Goal: Navigation & Orientation: Find specific page/section

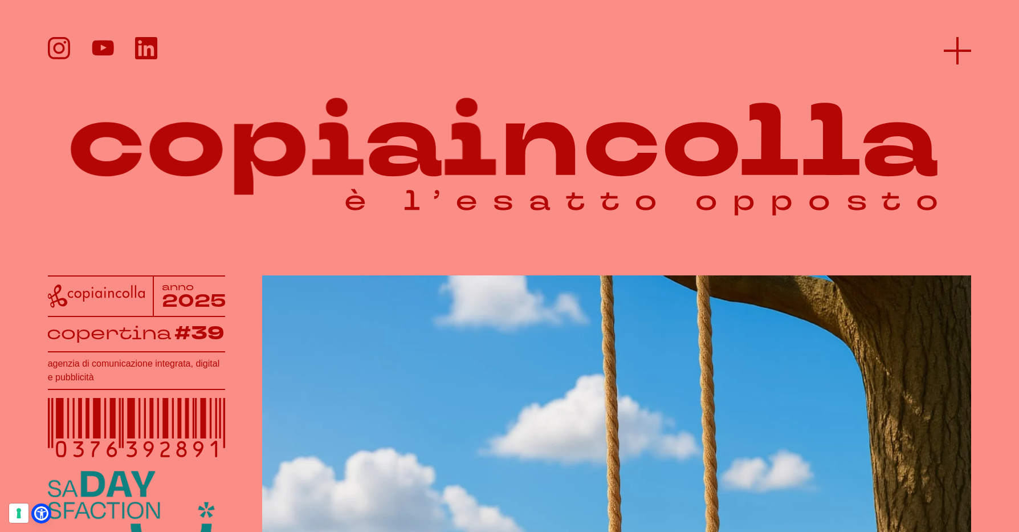
click at [946, 51] on line at bounding box center [957, 51] width 27 height 0
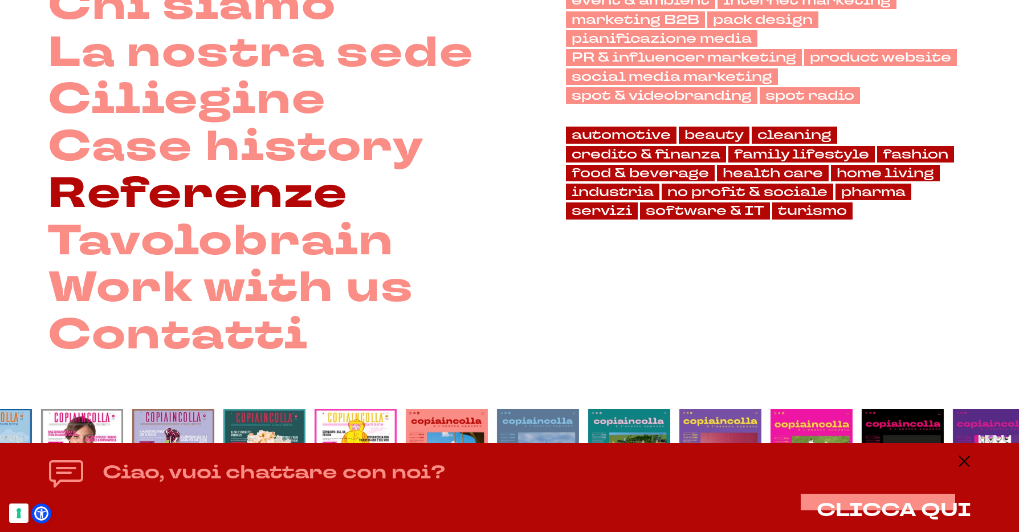
scroll to position [240, 0]
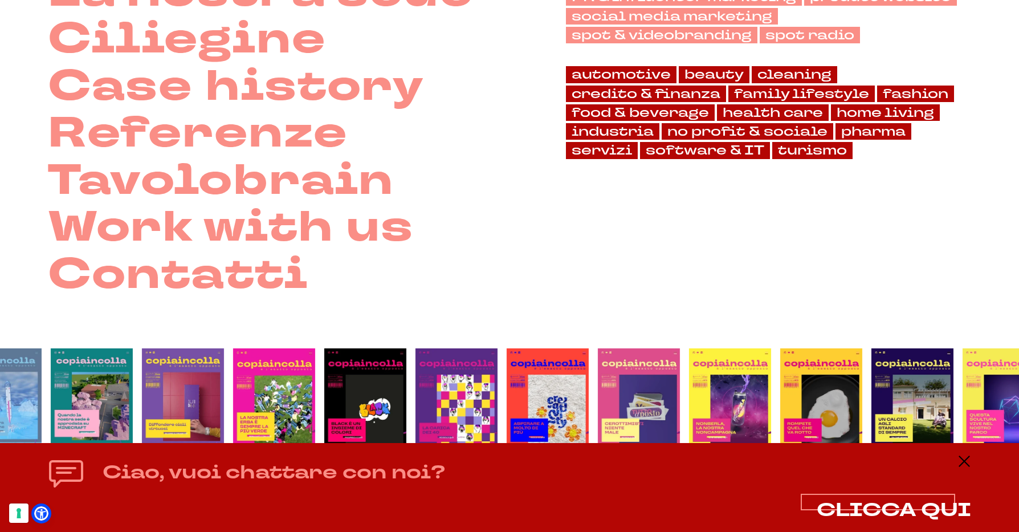
click at [879, 514] on span "CLICCA QUI" at bounding box center [894, 510] width 155 height 26
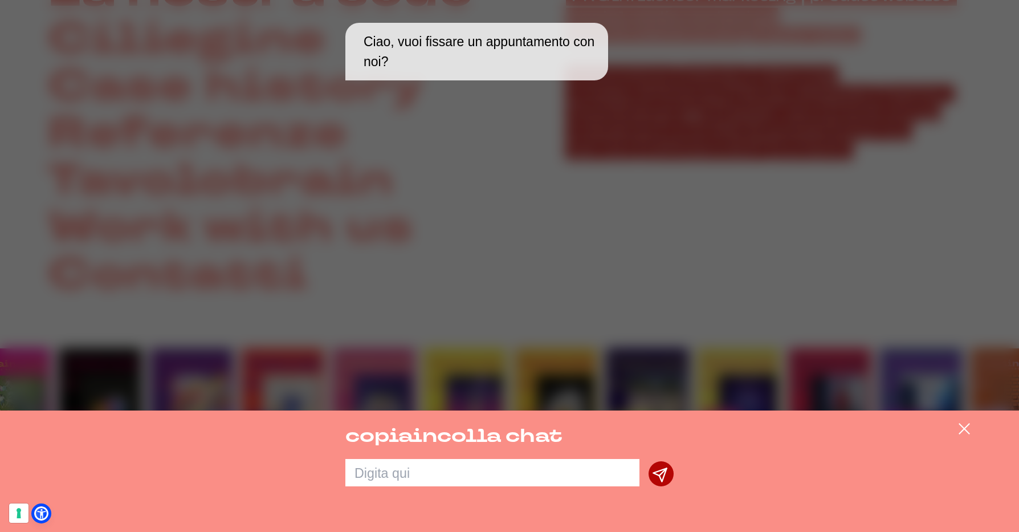
click at [615, 342] on div "Ciao, vuoi fissare un appuntamento con noi?" at bounding box center [509, 205] width 1019 height 411
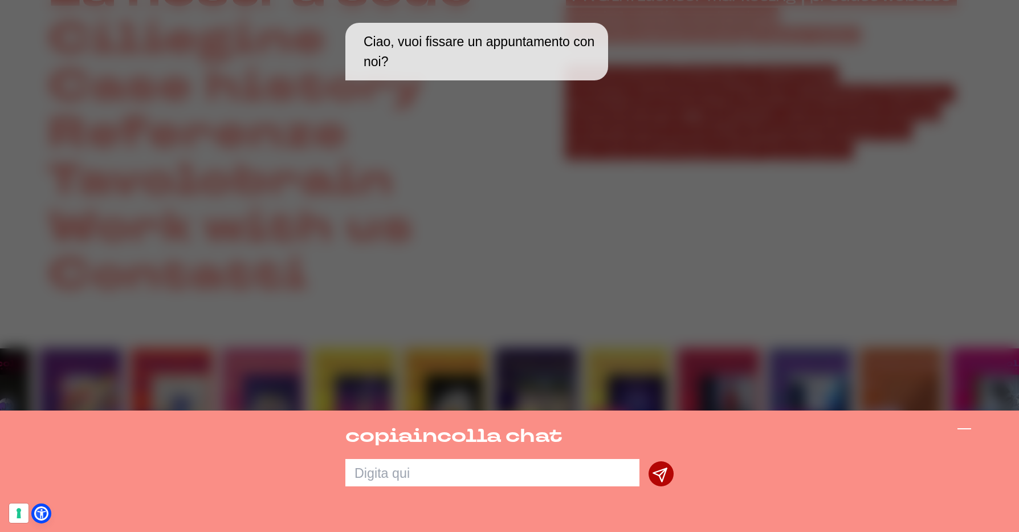
click at [966, 424] on icon at bounding box center [965, 429] width 14 height 14
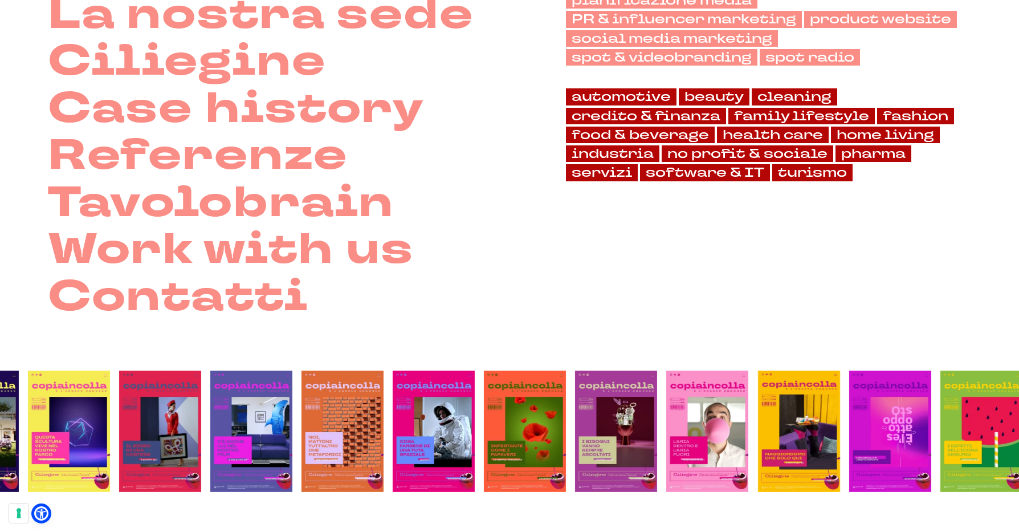
scroll to position [75, 0]
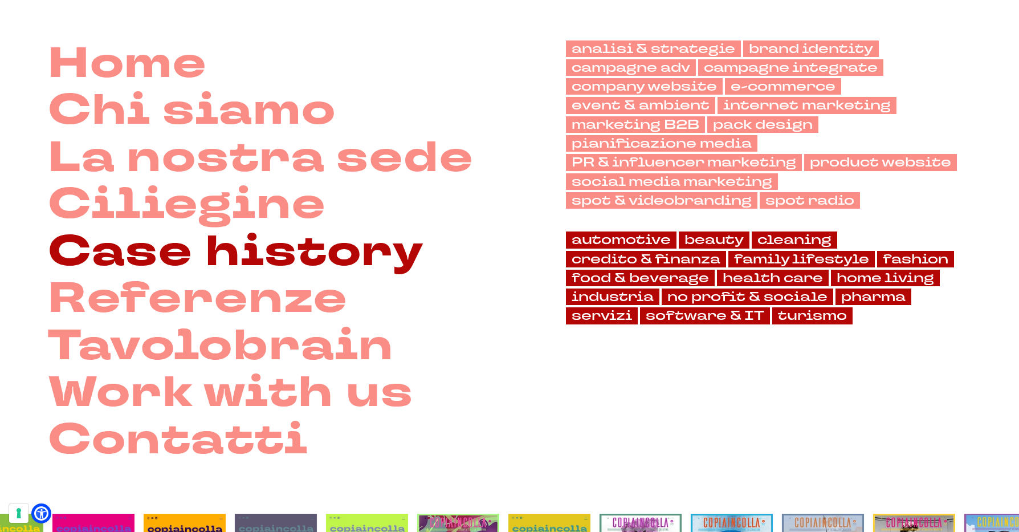
click at [279, 253] on link "Case history" at bounding box center [236, 252] width 377 height 47
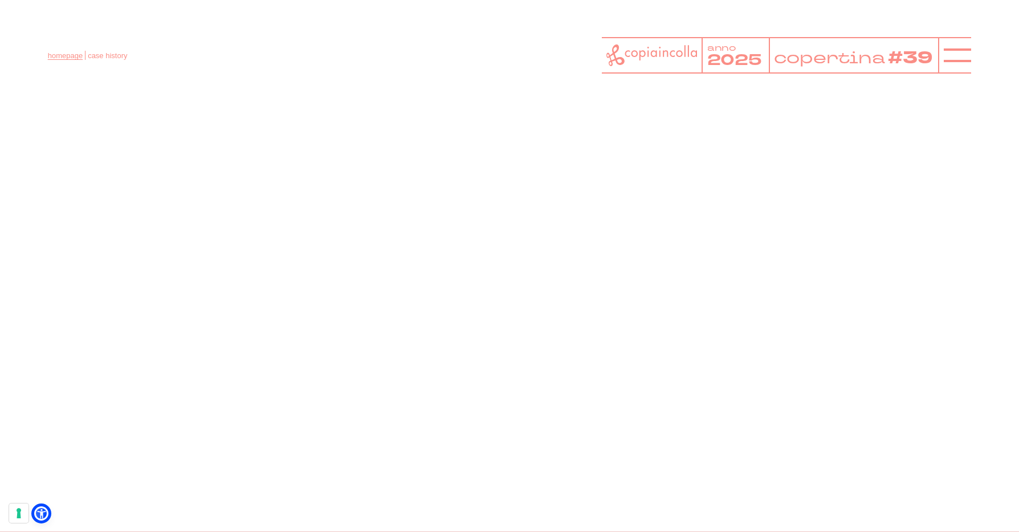
scroll to position [4769, 0]
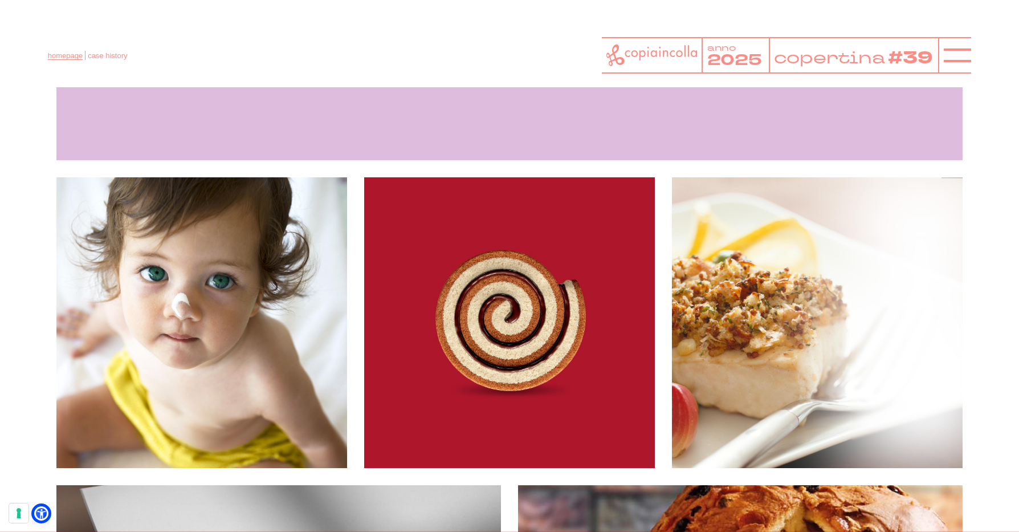
click at [74, 57] on link "homepage" at bounding box center [65, 55] width 35 height 9
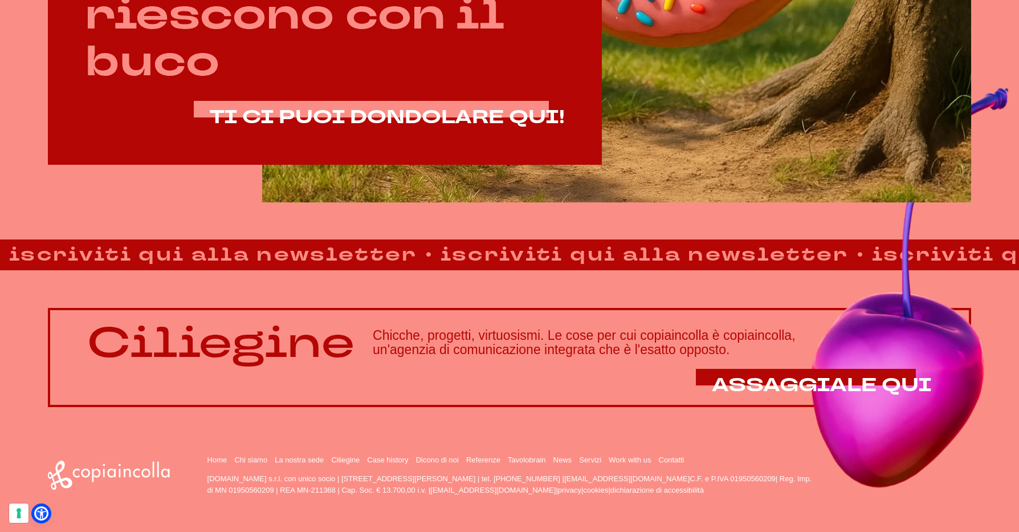
scroll to position [870, 0]
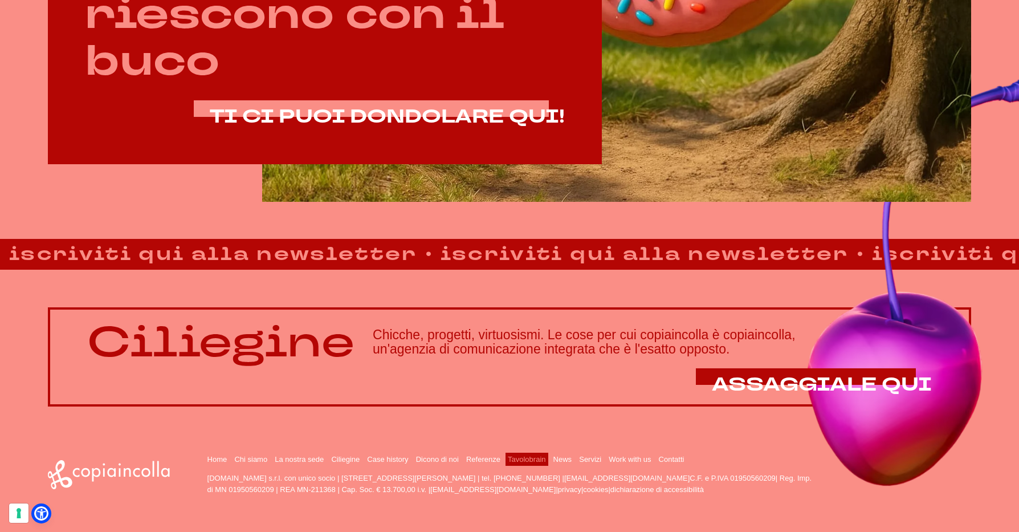
click at [546, 457] on link "Tavolobrain" at bounding box center [527, 459] width 38 height 9
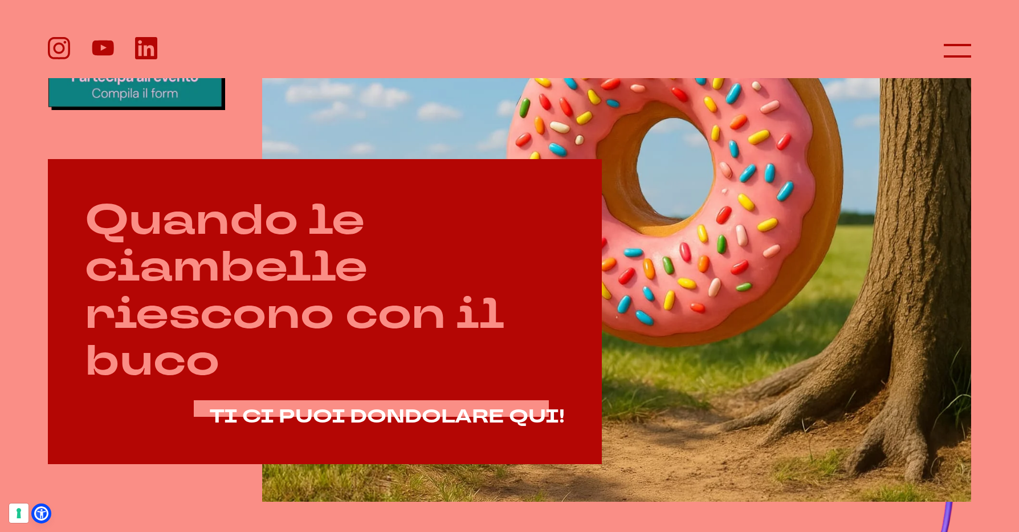
scroll to position [569, 0]
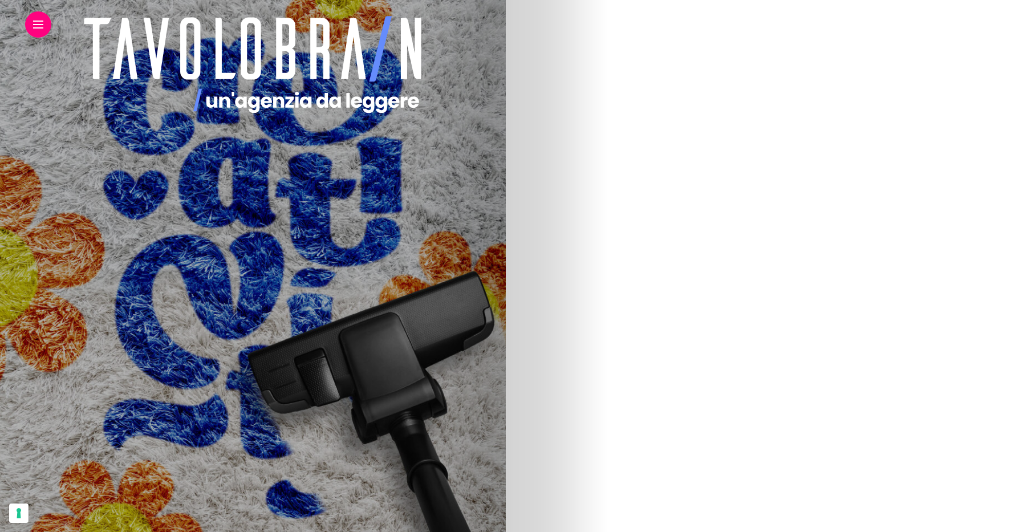
scroll to position [665, 0]
click at [346, 245] on img at bounding box center [132, 235] width 428 height 684
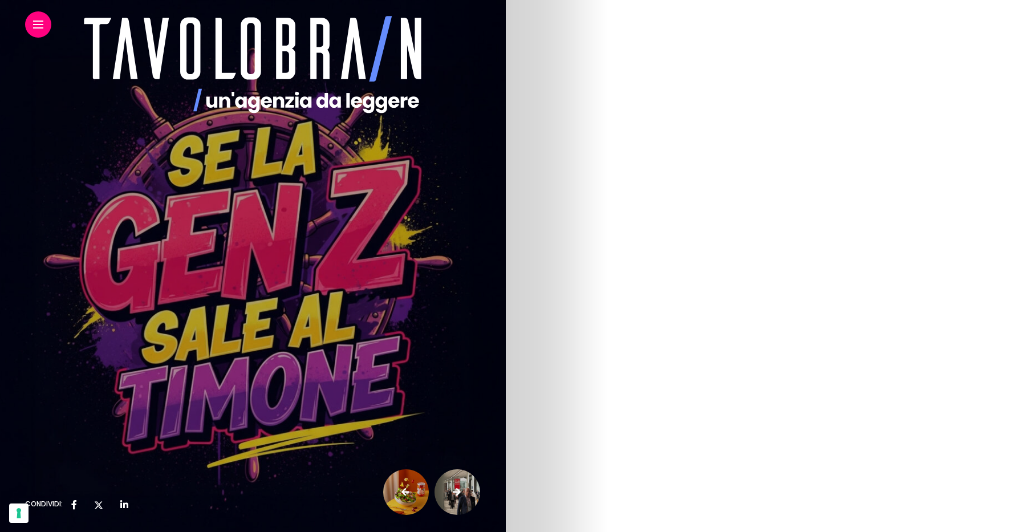
scroll to position [1131, 0]
